Goal: Task Accomplishment & Management: Manage account settings

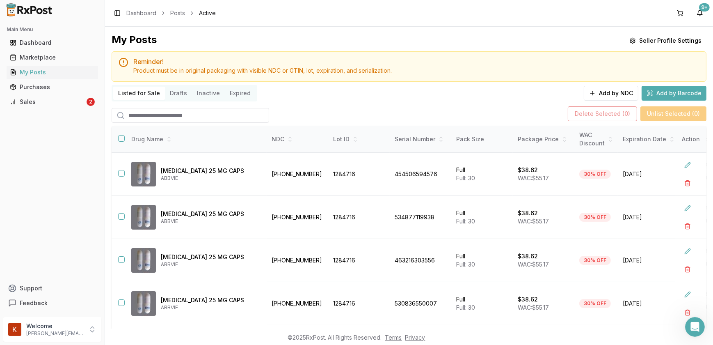
scroll to position [69, 0]
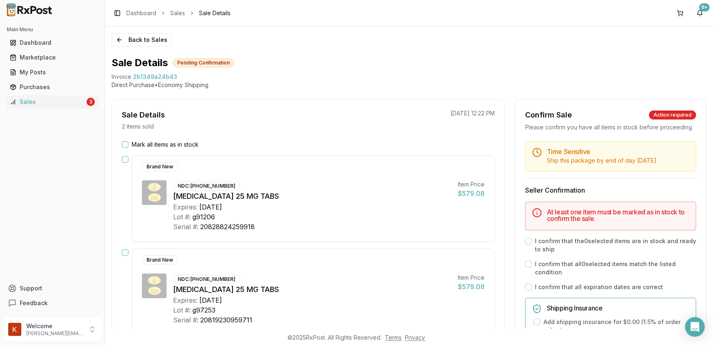
click at [126, 147] on button "Mark all items as in stock" at bounding box center [125, 144] width 7 height 7
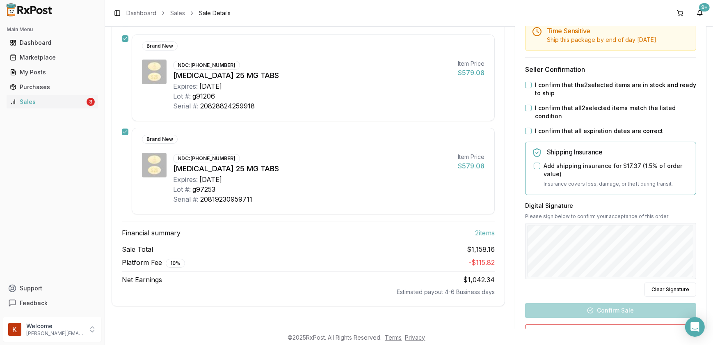
scroll to position [103, 0]
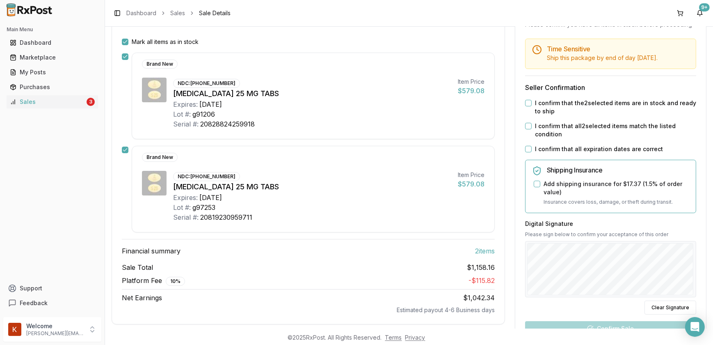
click at [528, 106] on button "I confirm that the 2 selected items are in stock and ready to ship" at bounding box center [528, 103] width 7 height 7
drag, startPoint x: 524, startPoint y: 135, endPoint x: 524, endPoint y: 157, distance: 22.2
click at [525, 129] on button "I confirm that all 2 selected items match the listed condition" at bounding box center [528, 126] width 7 height 7
click at [525, 152] on button "I confirm that all expiration dates are correct" at bounding box center [528, 149] width 7 height 7
click at [536, 187] on button "Add shipping insurance for $17.37 ( 1.5 % of order value)" at bounding box center [537, 184] width 7 height 7
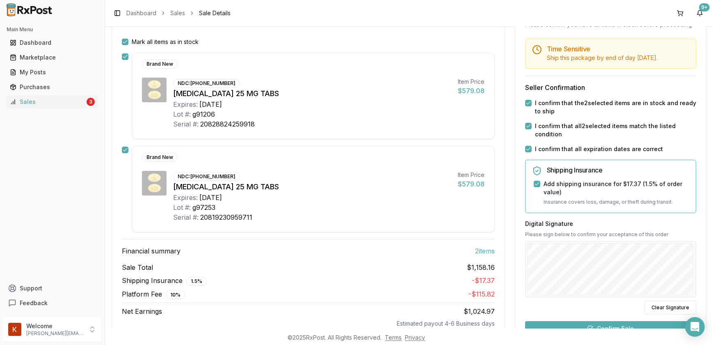
scroll to position [215, 0]
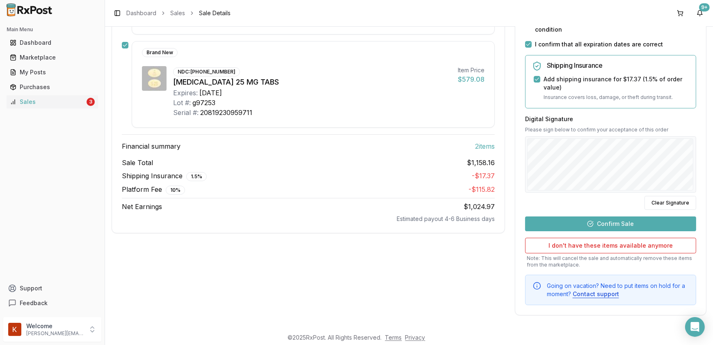
click at [593, 228] on button "Confirm Sale" at bounding box center [610, 223] width 171 height 15
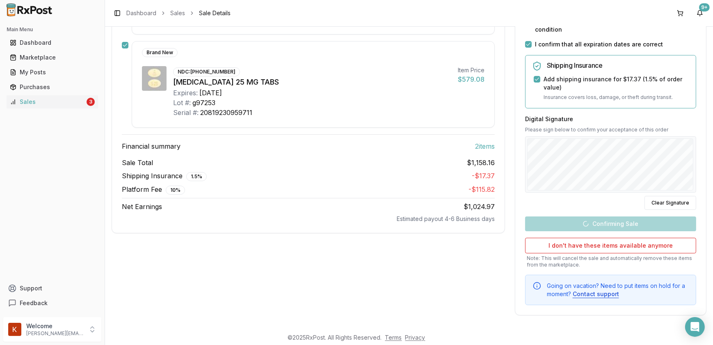
scroll to position [108, 0]
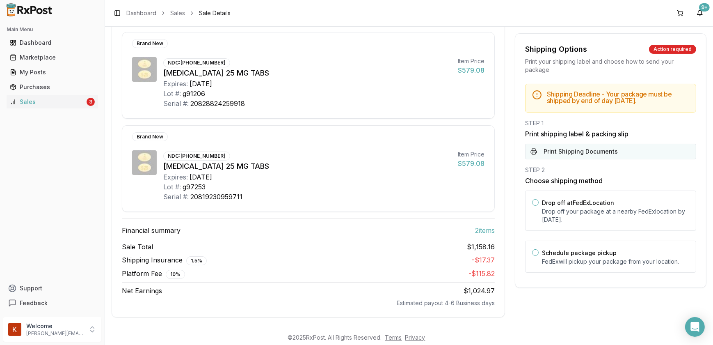
click at [580, 151] on button "Print Shipping Documents" at bounding box center [610, 152] width 171 height 16
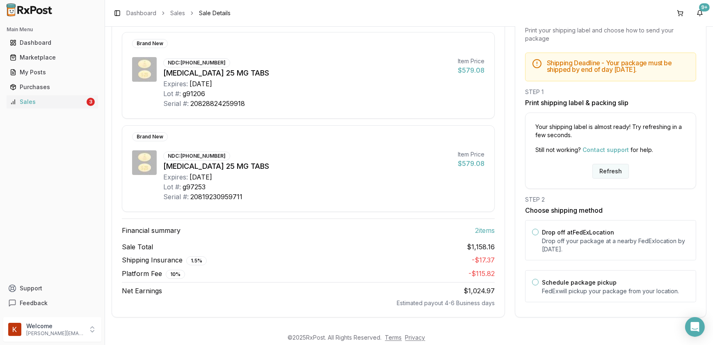
click at [612, 171] on button "Refresh" at bounding box center [610, 171] width 37 height 15
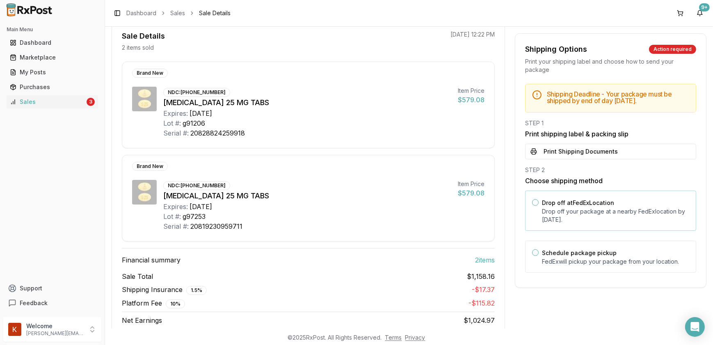
scroll to position [108, 0]
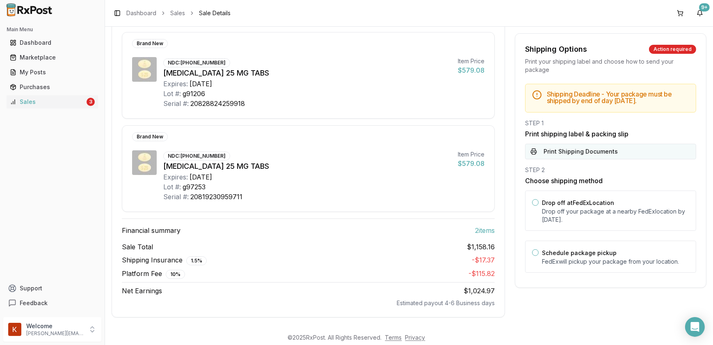
click at [567, 150] on button "Print Shipping Documents" at bounding box center [610, 152] width 171 height 16
